Goal: Information Seeking & Learning: Check status

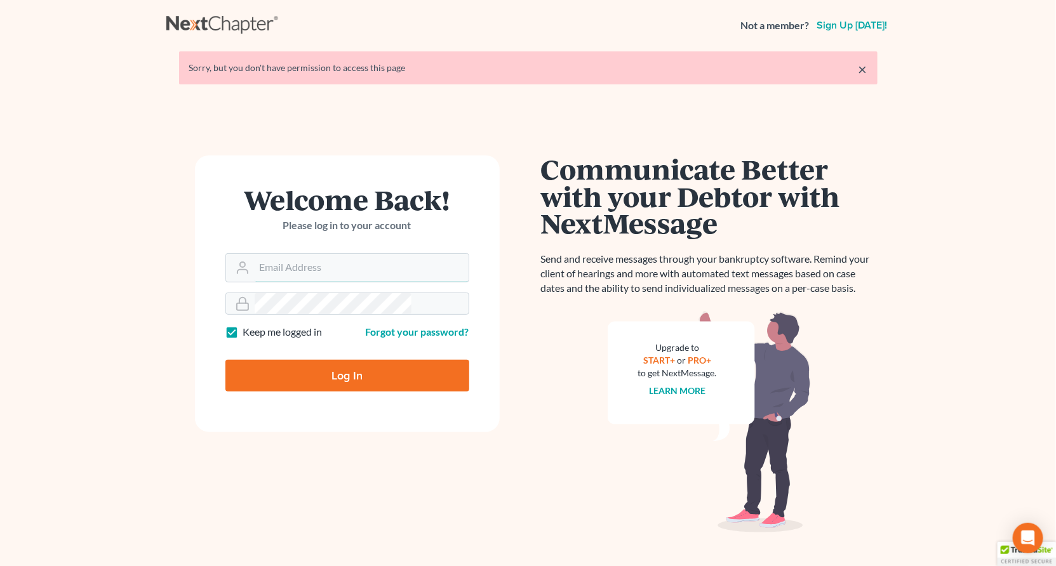
click at [286, 254] on input "Email Address" at bounding box center [362, 268] width 214 height 28
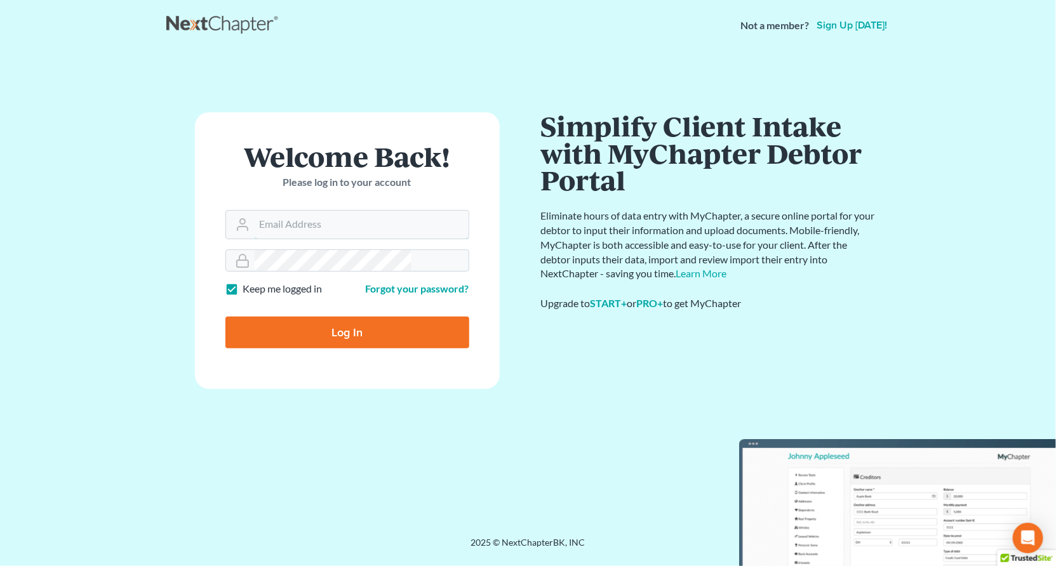
type input "sean@lawyersean.com"
click at [324, 317] on input "Log In" at bounding box center [347, 333] width 244 height 32
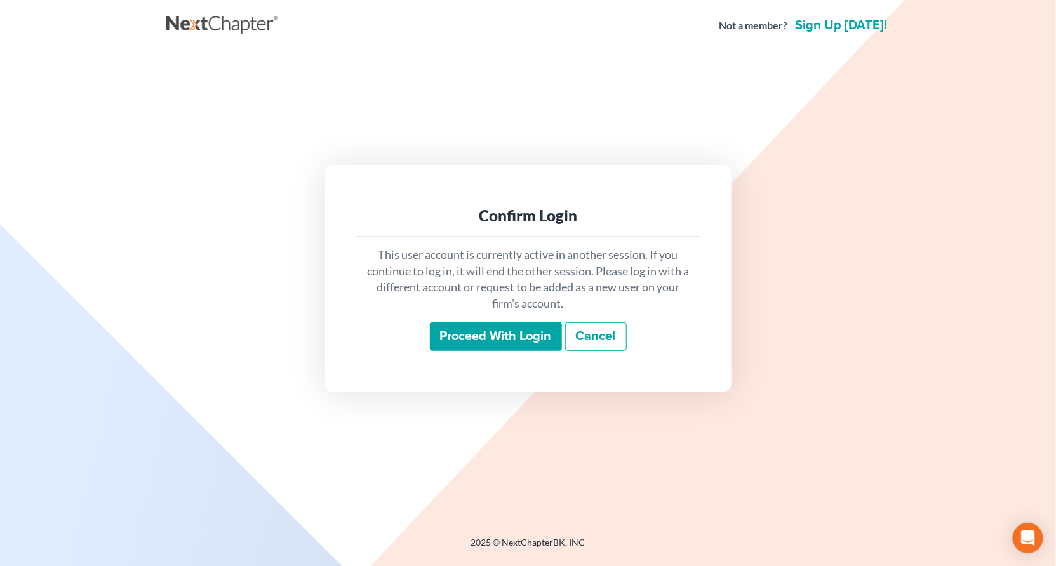
click at [486, 326] on input "Proceed with login" at bounding box center [496, 336] width 132 height 29
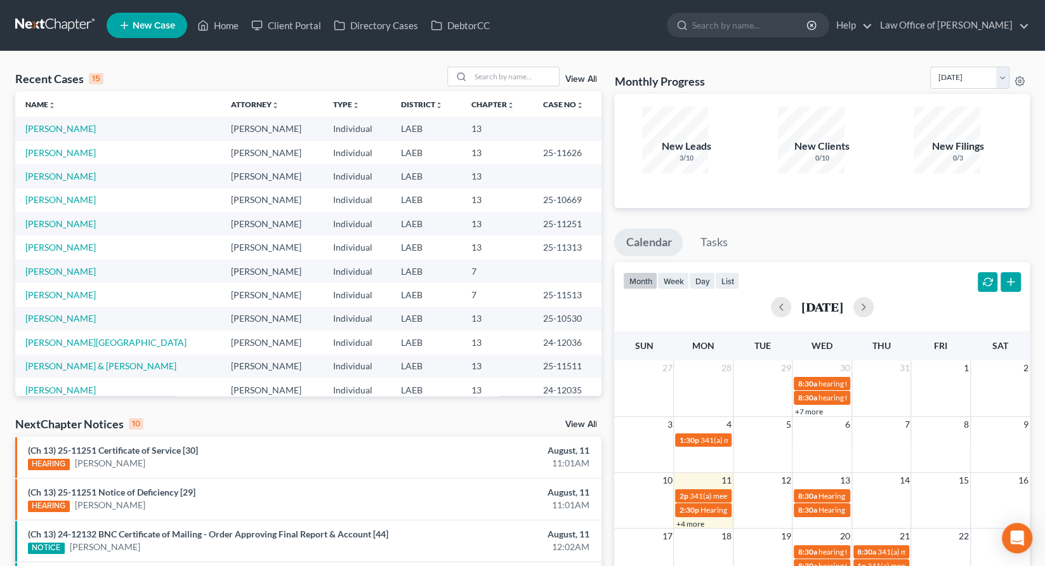
click at [520, 51] on div "Recent Cases 15 View All Name unfold_more expand_more expand_less Attorney unfo…" at bounding box center [522, 470] width 1045 height 839
click at [521, 67] on input "search" at bounding box center [514, 76] width 89 height 18
type input "[PERSON_NAME]"
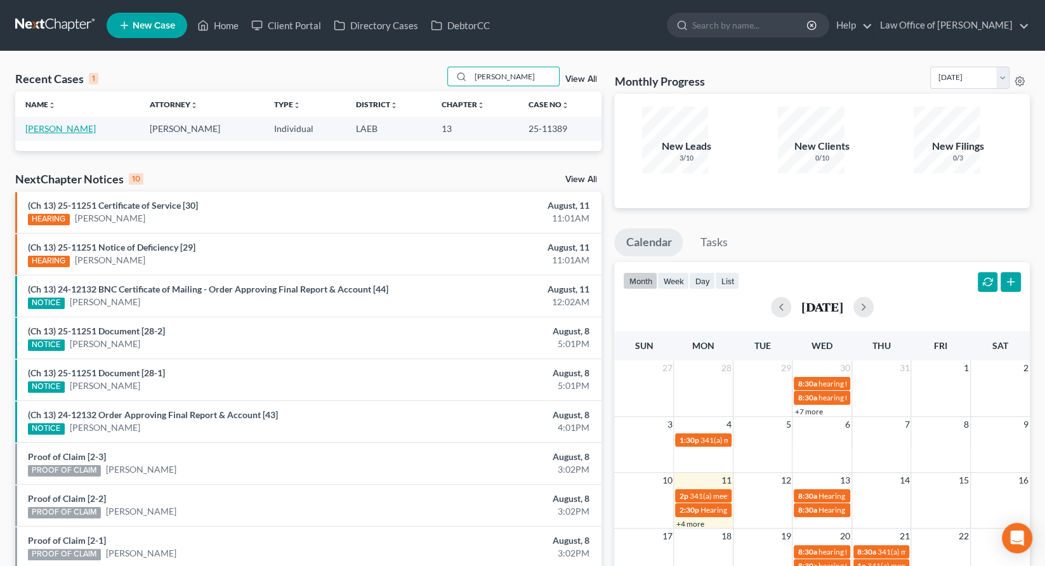
click at [37, 123] on link "[PERSON_NAME]" at bounding box center [60, 128] width 70 height 11
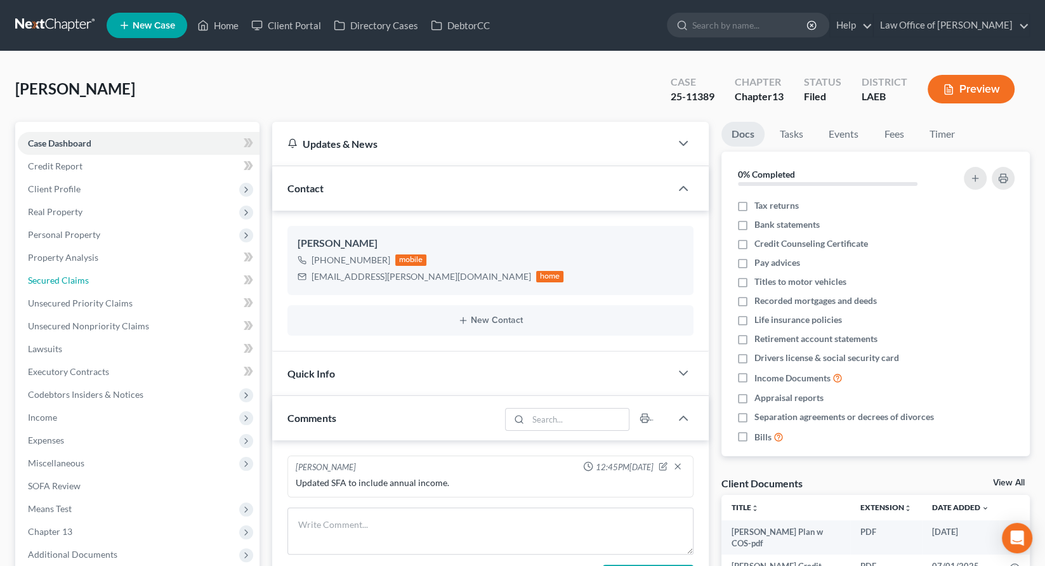
click at [37, 275] on span "Secured Claims" at bounding box center [58, 280] width 61 height 11
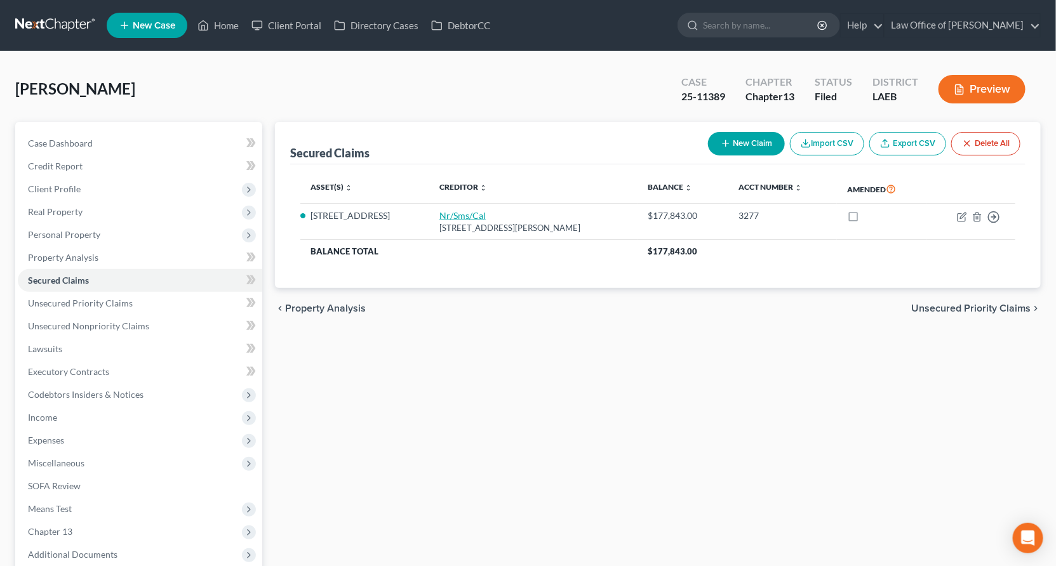
click at [439, 210] on link "Nr/Sms/Cal" at bounding box center [462, 215] width 46 height 11
select select "42"
select select "2"
select select "0"
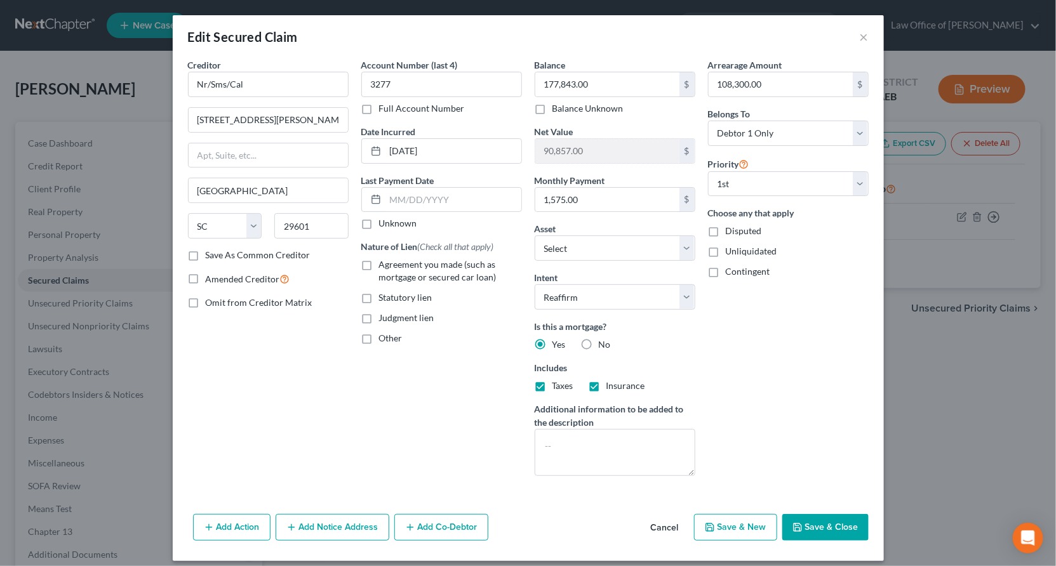
click at [640, 515] on button "Cancel" at bounding box center [664, 527] width 48 height 25
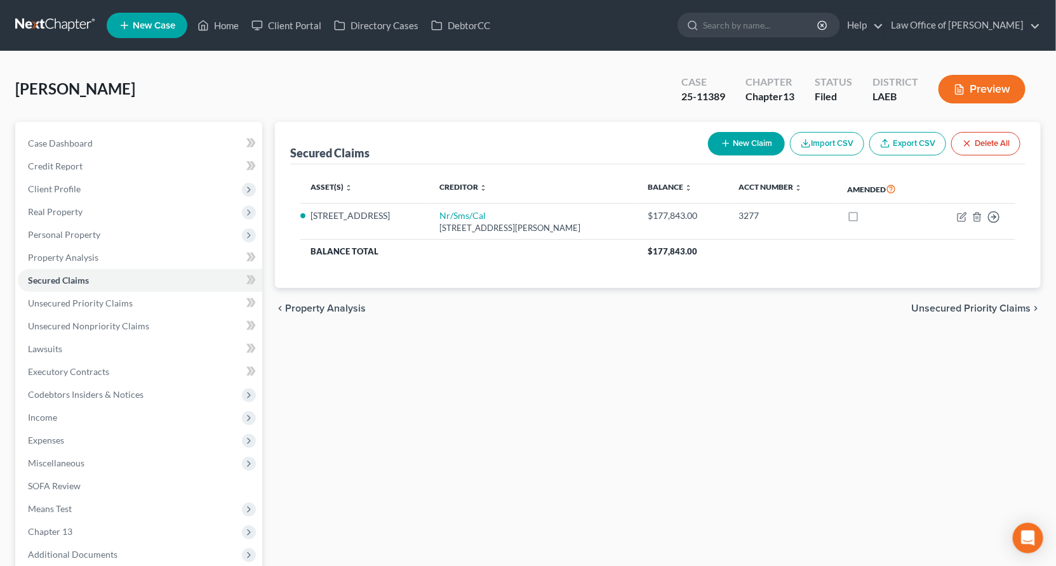
click at [56, 549] on span "Additional Documents" at bounding box center [72, 554] width 89 height 11
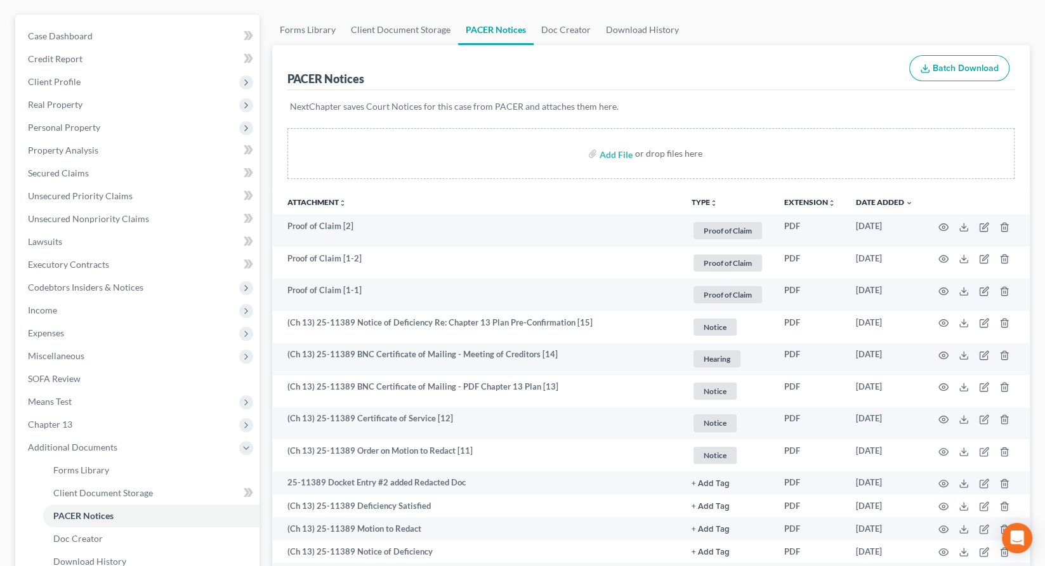
scroll to position [110, 0]
click at [945, 288] on circle "button" at bounding box center [944, 289] width 3 height 3
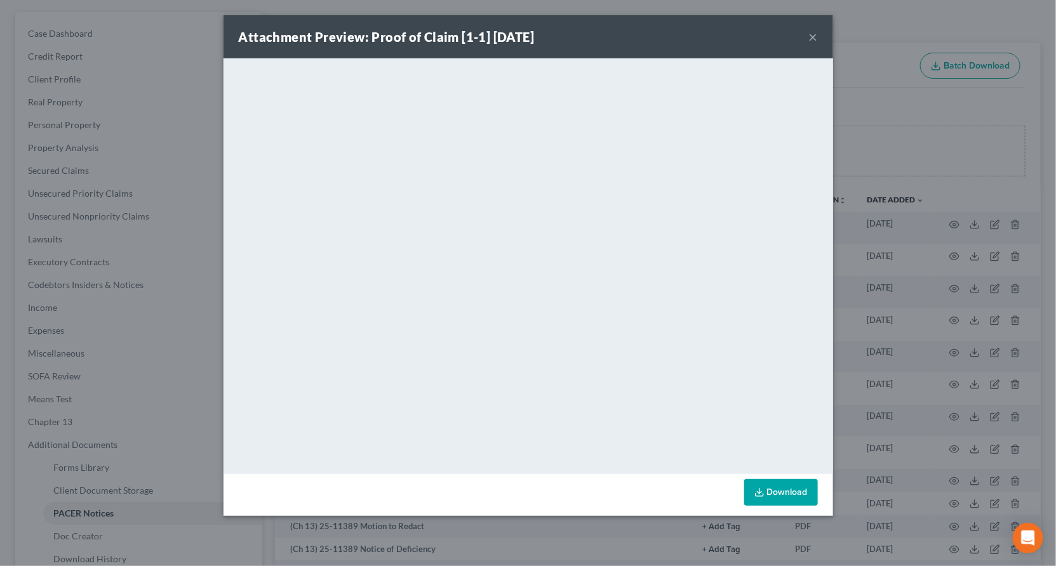
click at [809, 29] on button "×" at bounding box center [813, 36] width 9 height 15
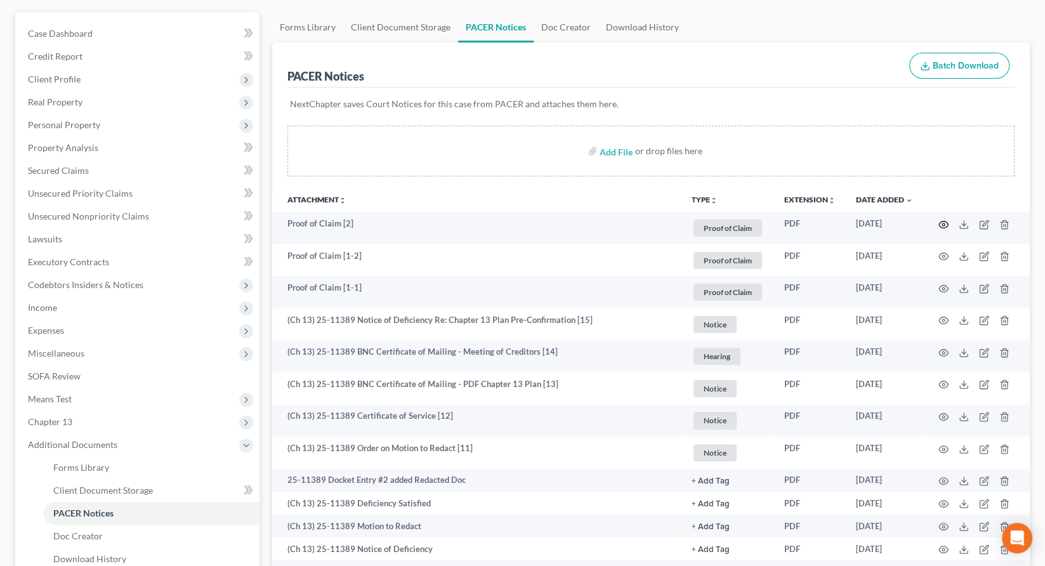
click at [949, 220] on icon "button" at bounding box center [944, 225] width 10 height 10
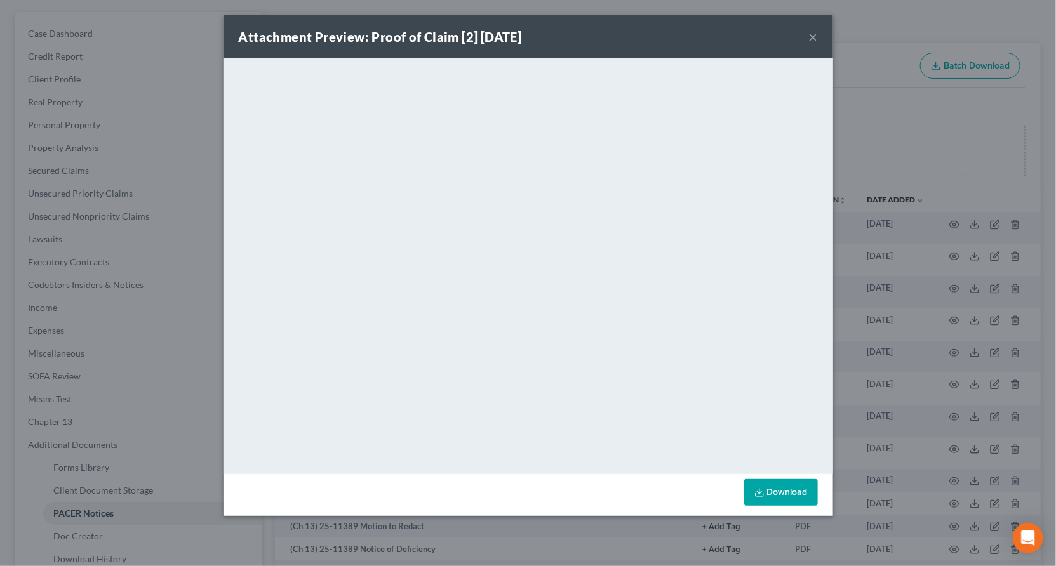
click at [744, 479] on link "Download" at bounding box center [781, 492] width 74 height 27
click at [809, 29] on button "×" at bounding box center [813, 36] width 9 height 15
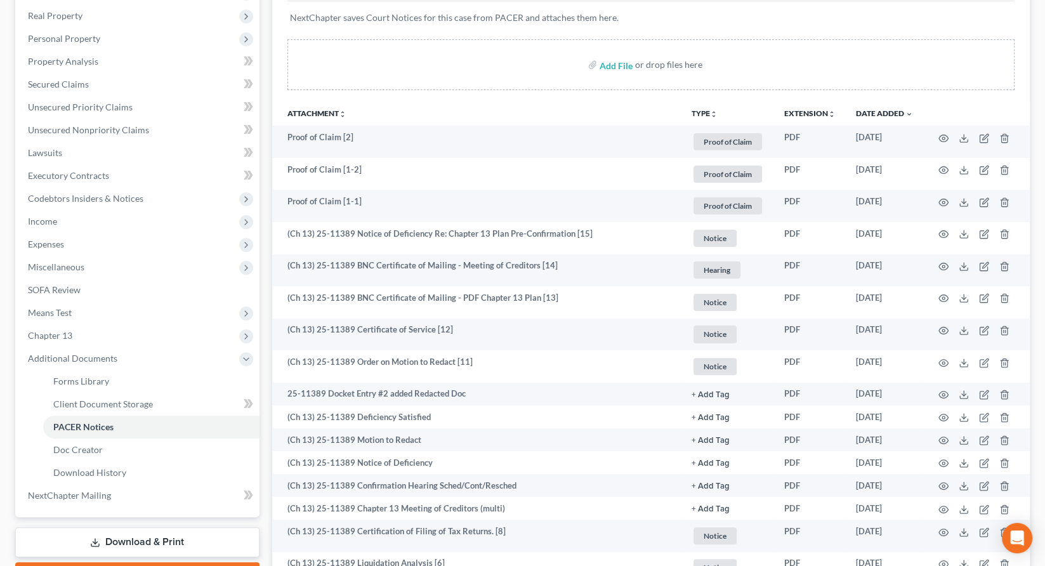
scroll to position [198, 0]
click at [949, 557] on icon "button" at bounding box center [944, 562] width 10 height 10
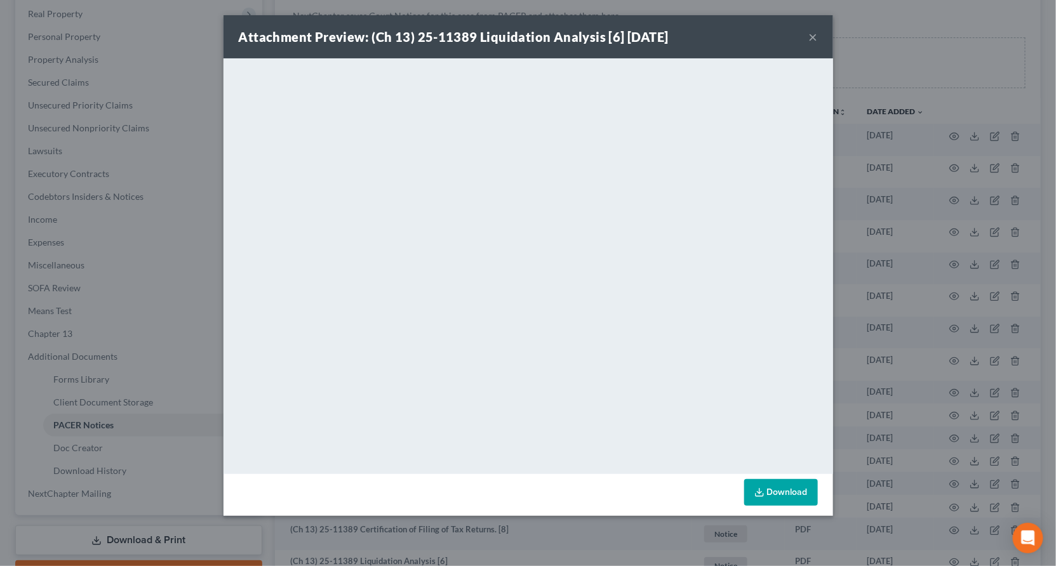
click at [744, 479] on link "Download" at bounding box center [781, 492] width 74 height 27
click at [809, 29] on button "×" at bounding box center [813, 36] width 9 height 15
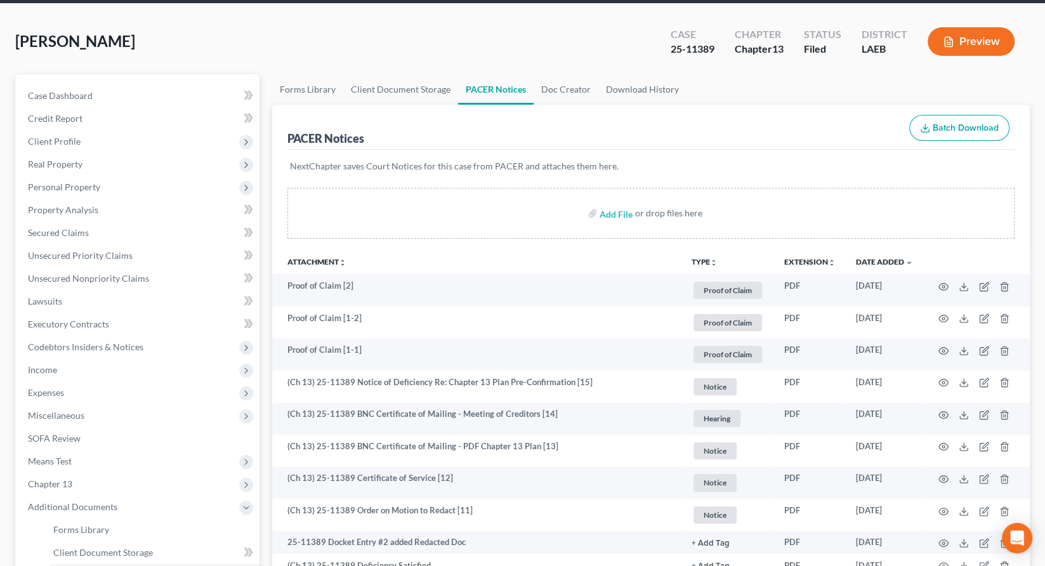
scroll to position [0, 0]
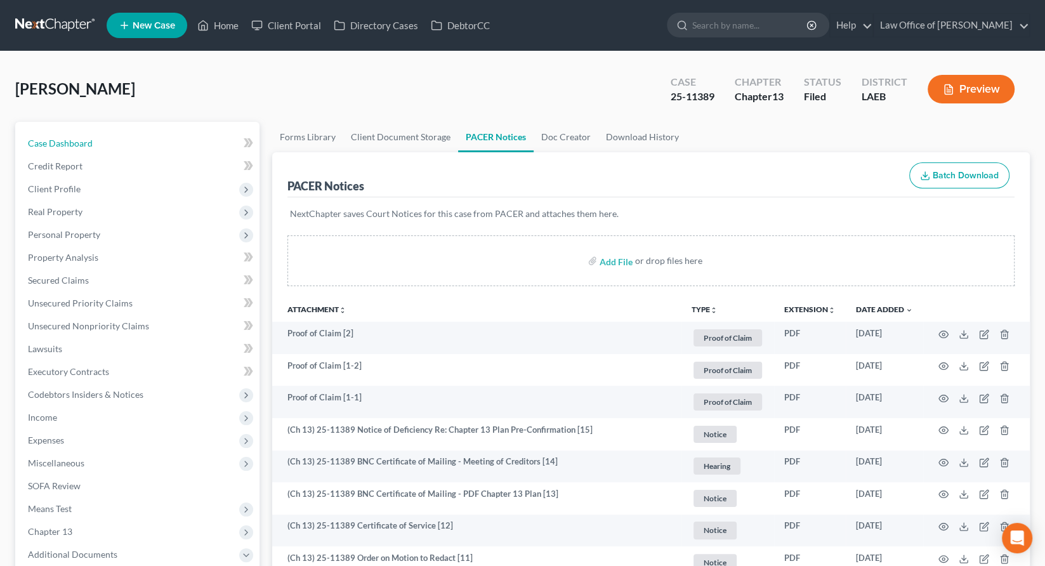
click at [62, 138] on span "Case Dashboard" at bounding box center [60, 143] width 65 height 11
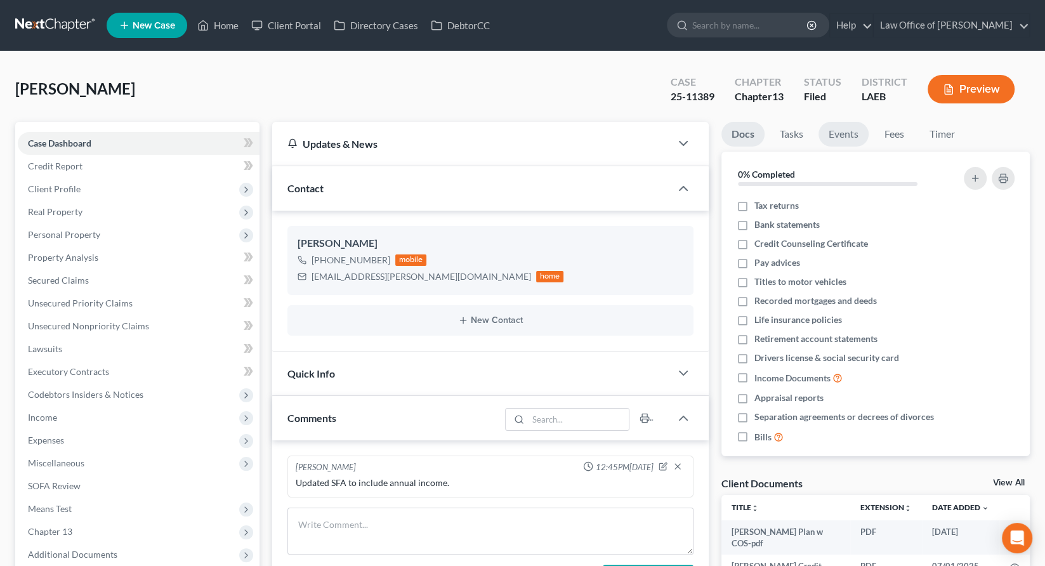
click at [819, 122] on link "Events" at bounding box center [844, 134] width 50 height 25
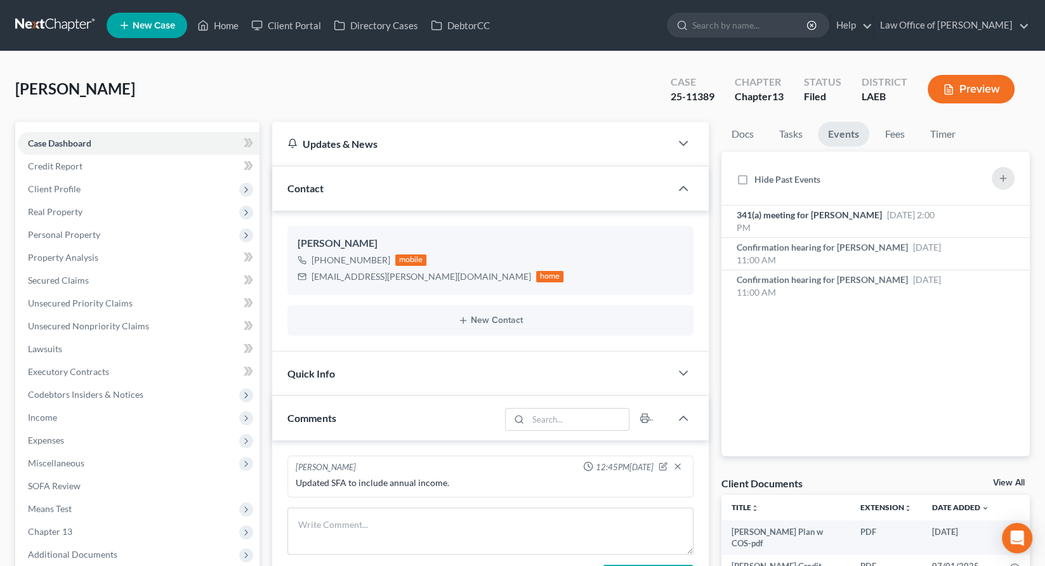
click at [808, 209] on span "341(a) meeting for [PERSON_NAME]" at bounding box center [809, 214] width 145 height 11
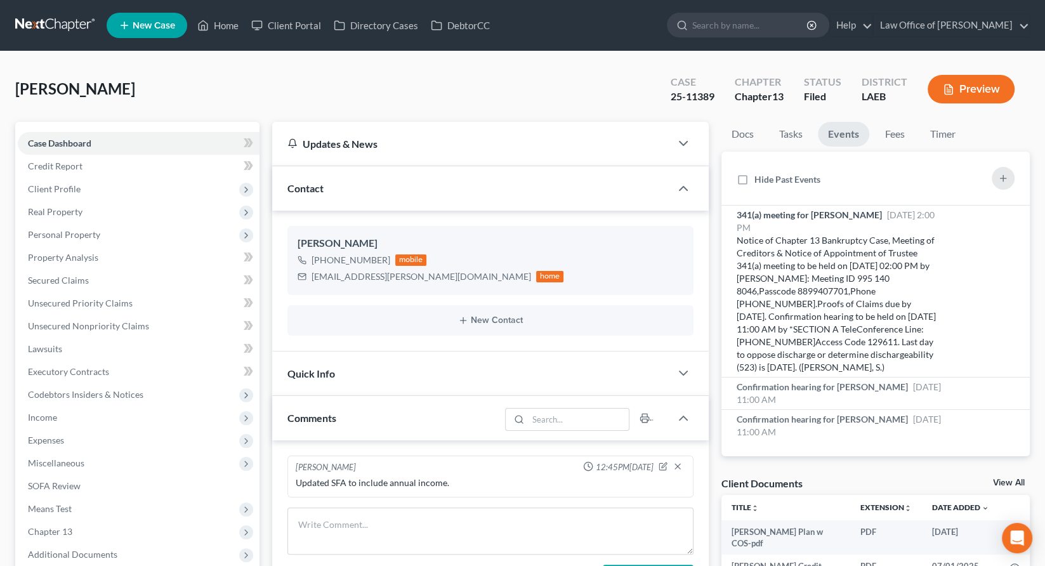
drag, startPoint x: 886, startPoint y: 194, endPoint x: 846, endPoint y: 195, distance: 40.0
click at [846, 234] on div "Notice of Chapter 13 Bankruptcy Case, Meeting of Creditors & Notice of Appointm…" at bounding box center [839, 304] width 205 height 140
copy div "995 140 8046"
